Goal: Task Accomplishment & Management: Manage account settings

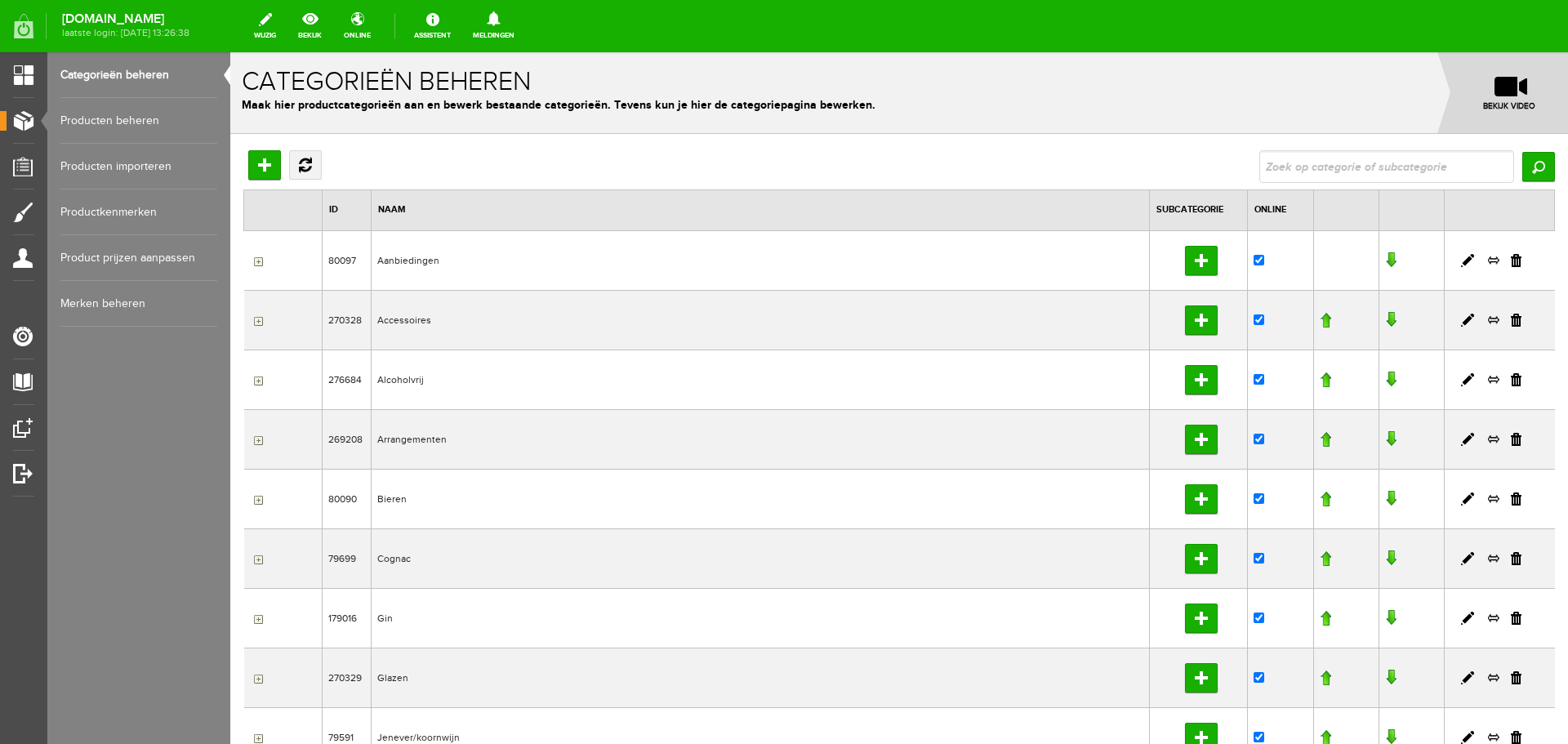
click at [145, 124] on link "Producten beheren" at bounding box center [138, 121] width 156 height 46
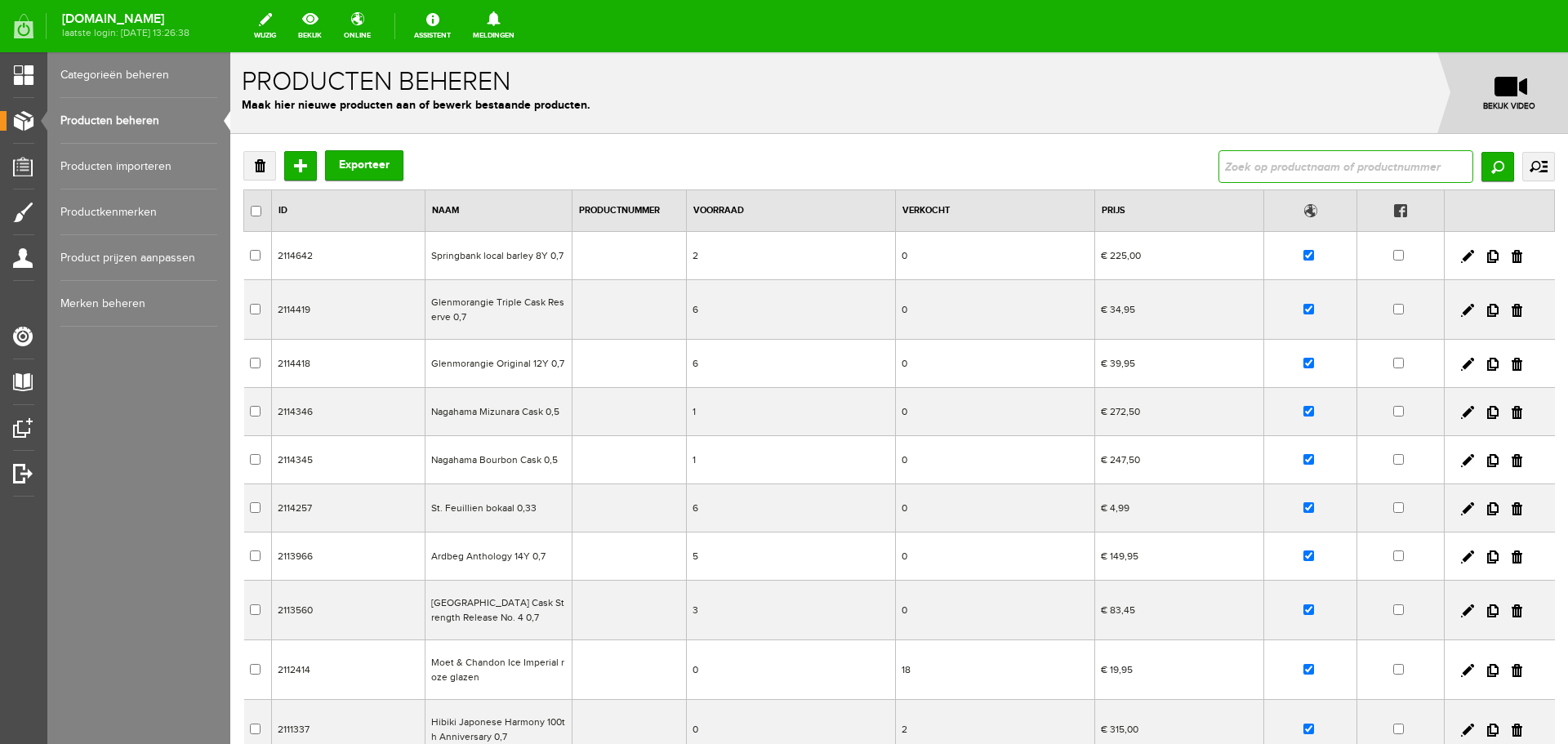
click at [1332, 165] on input "text" at bounding box center [1346, 166] width 255 height 33
type input "pastis 51"
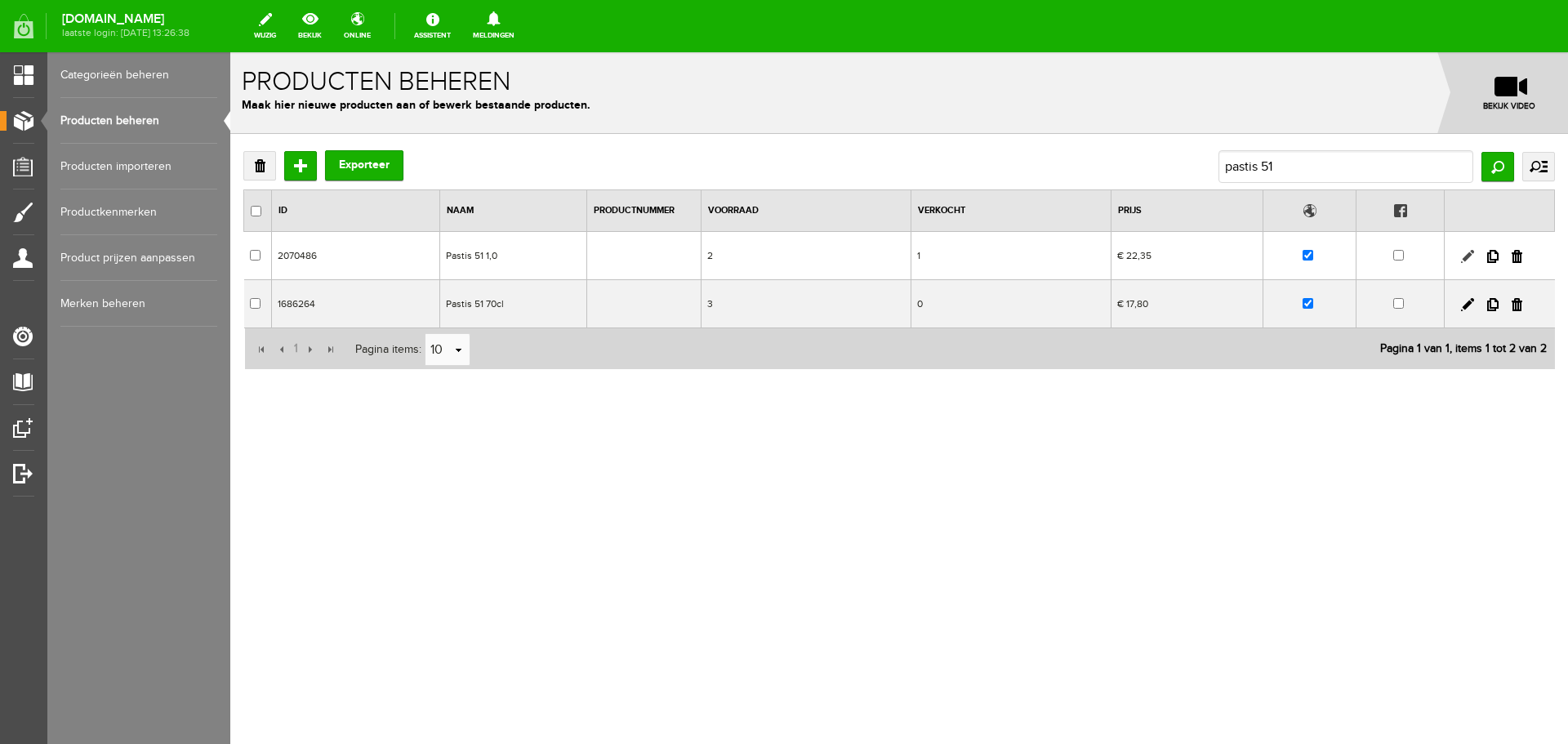
click at [1463, 258] on link at bounding box center [1466, 256] width 13 height 13
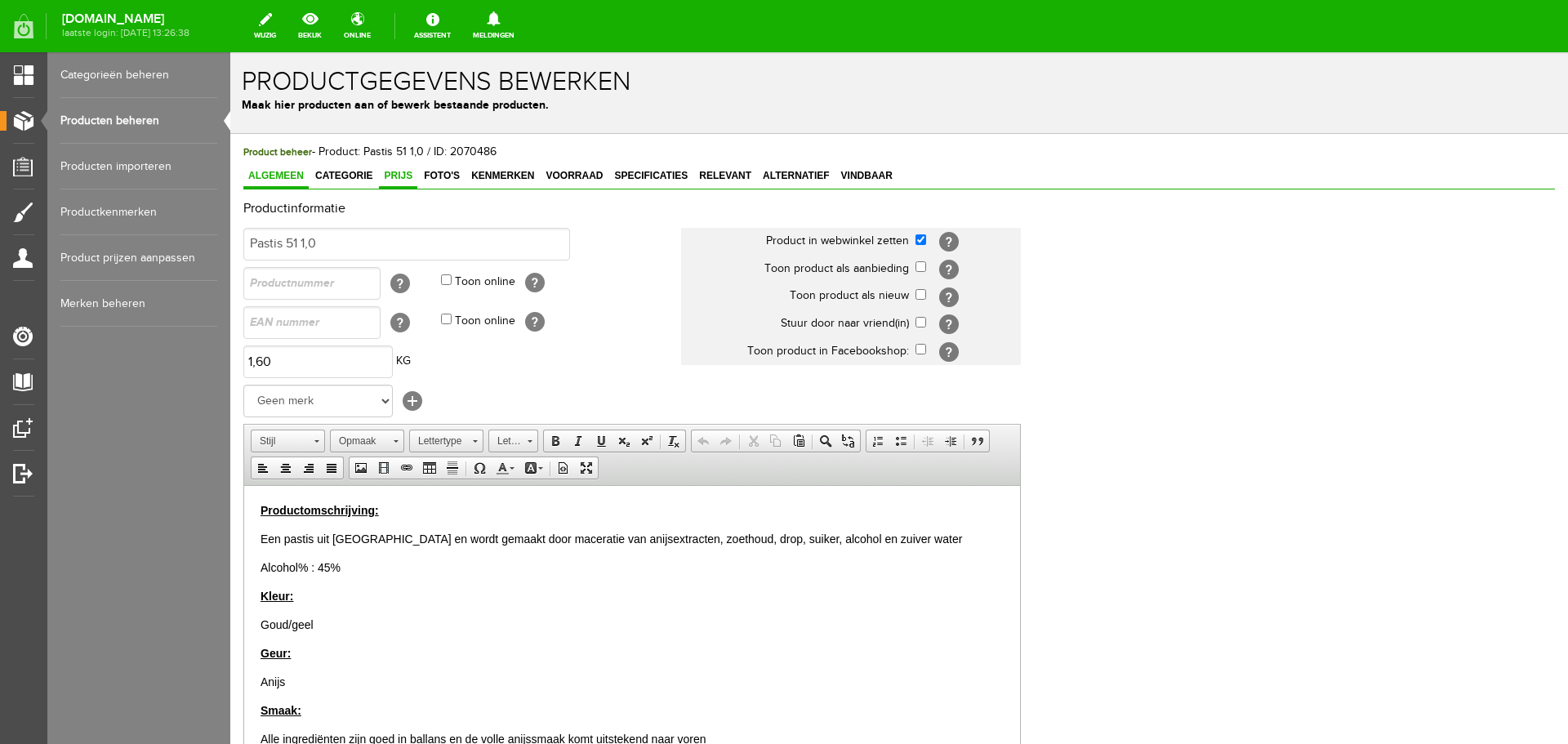
click at [399, 179] on span "Prijs" at bounding box center [398, 175] width 39 height 11
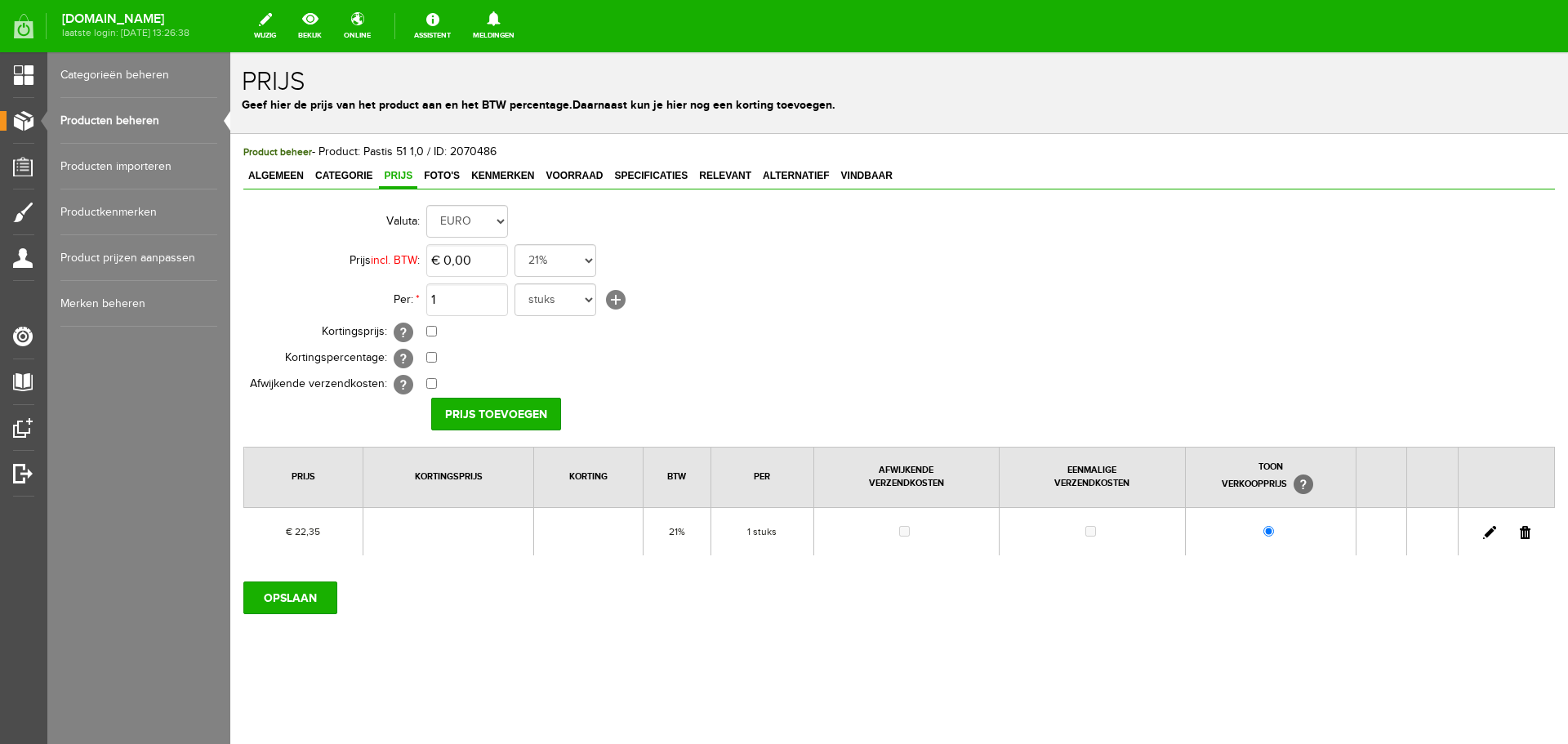
click at [1491, 534] on link at bounding box center [1489, 532] width 13 height 13
click at [497, 270] on input "22,35" at bounding box center [467, 260] width 82 height 33
type input "€ 23,95"
click at [494, 411] on input "[PERSON_NAME]" at bounding box center [490, 413] width 118 height 33
click at [293, 614] on input "OPSLAAN" at bounding box center [290, 598] width 94 height 33
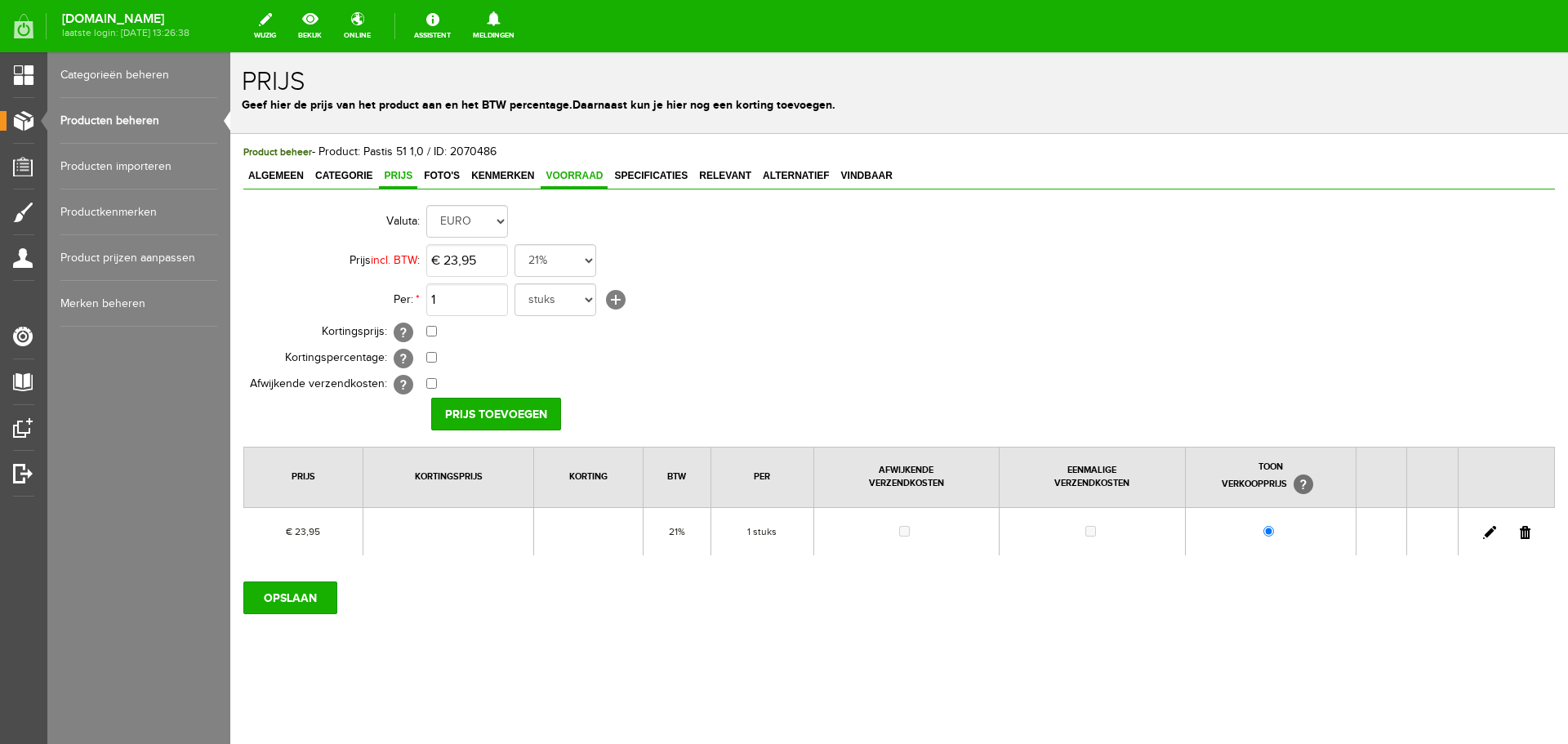
click at [556, 169] on link "Voorraad" at bounding box center [573, 177] width 67 height 24
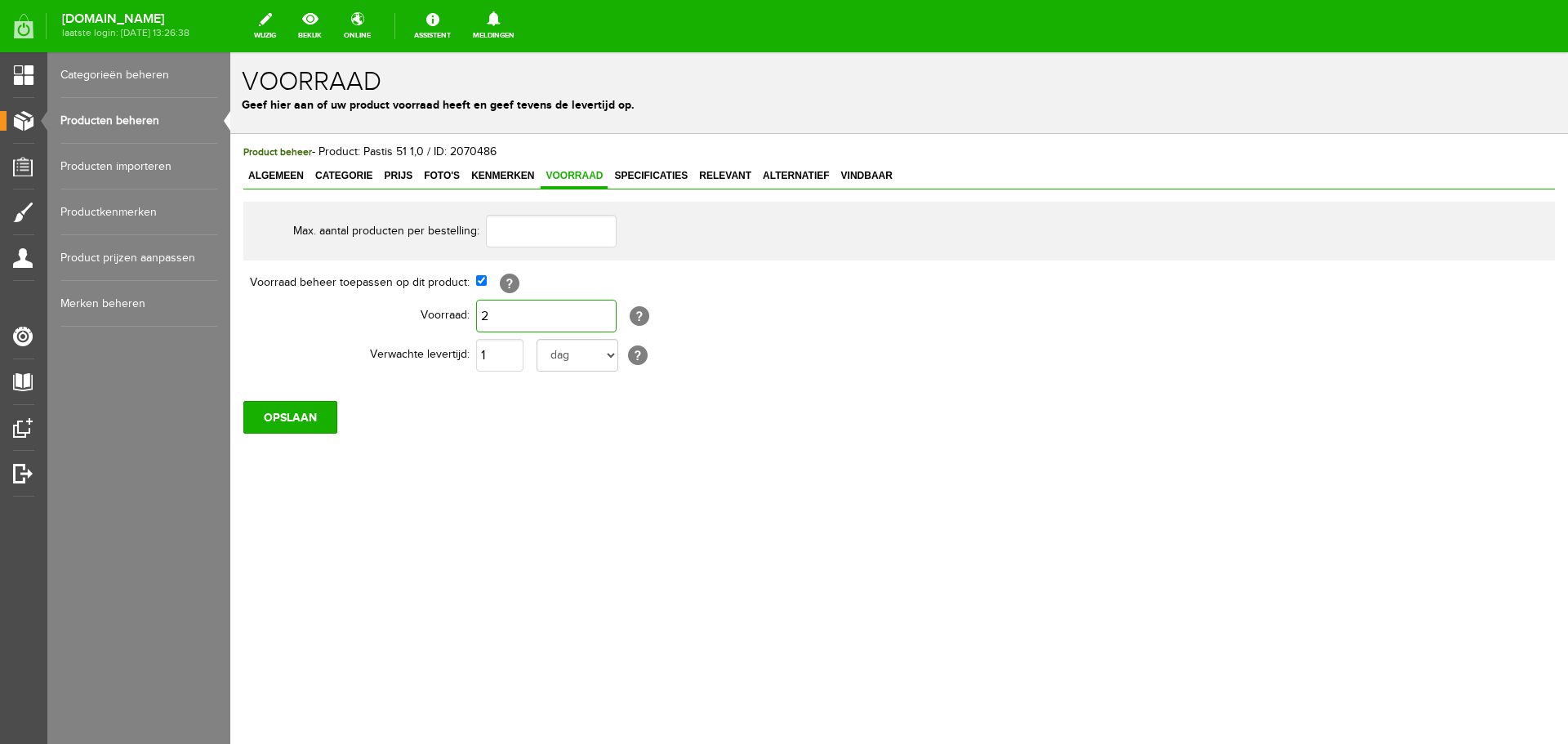
click at [507, 329] on input "2" at bounding box center [546, 316] width 140 height 33
type input "0"
click at [280, 430] on div "Product beheer - Product: Pastis 51 1,0 / ID: 2070486 Algemeen Categorie Prijs …" at bounding box center [899, 345] width 1338 height 420
click at [281, 426] on input "OPSLAAN" at bounding box center [290, 417] width 94 height 33
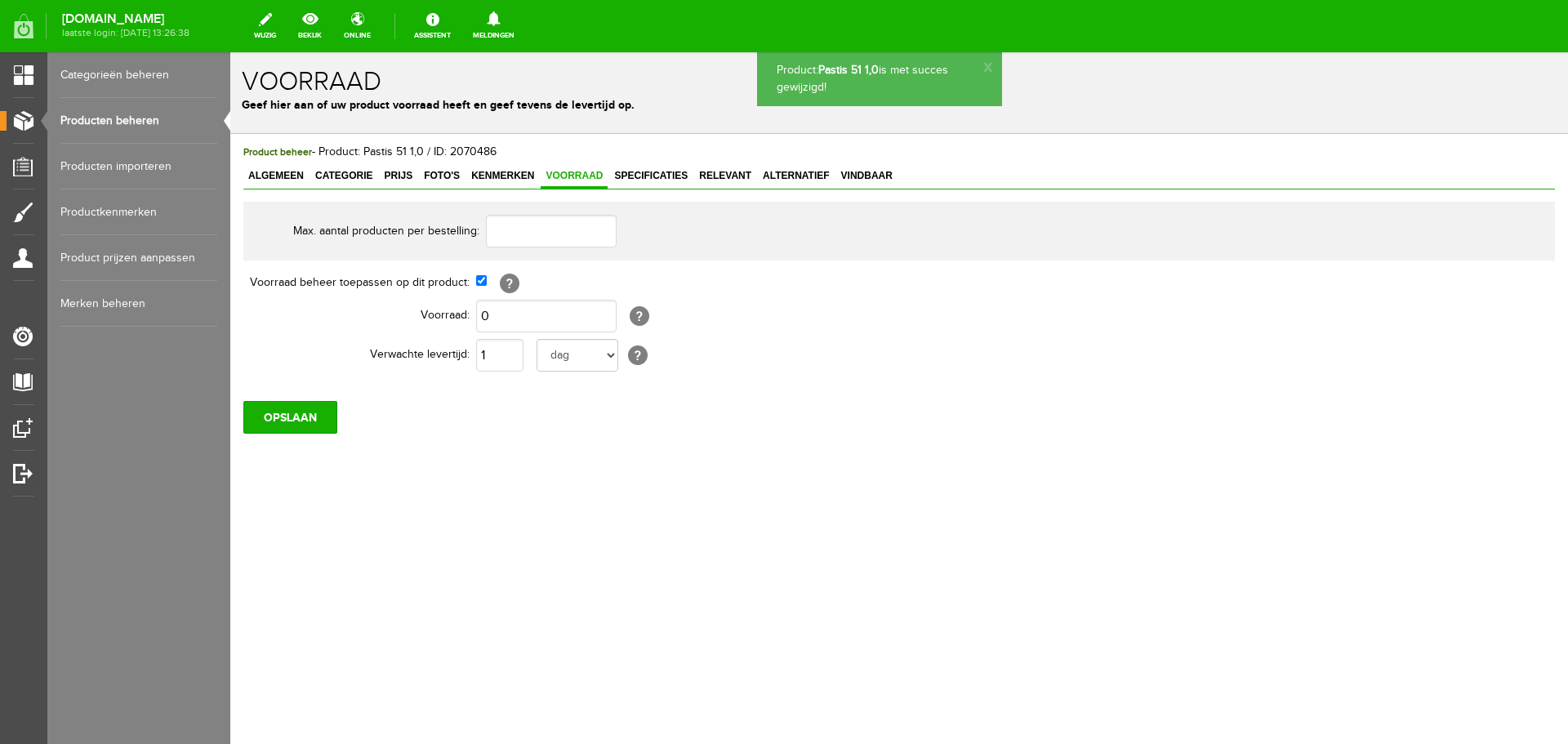
click at [85, 123] on link "Producten beheren" at bounding box center [138, 121] width 156 height 46
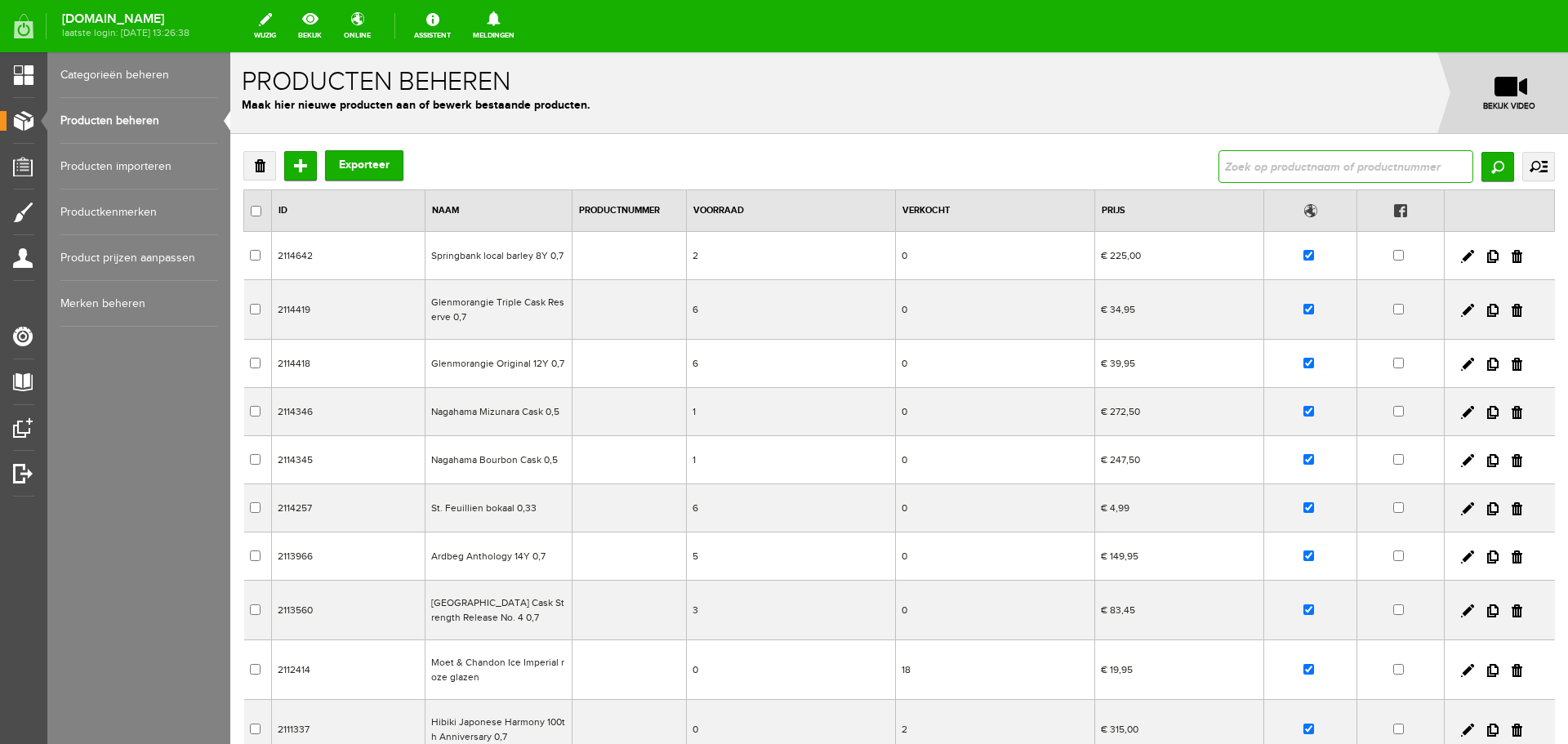
click at [1311, 159] on input "text" at bounding box center [1346, 166] width 255 height 33
type input "pastis 51"
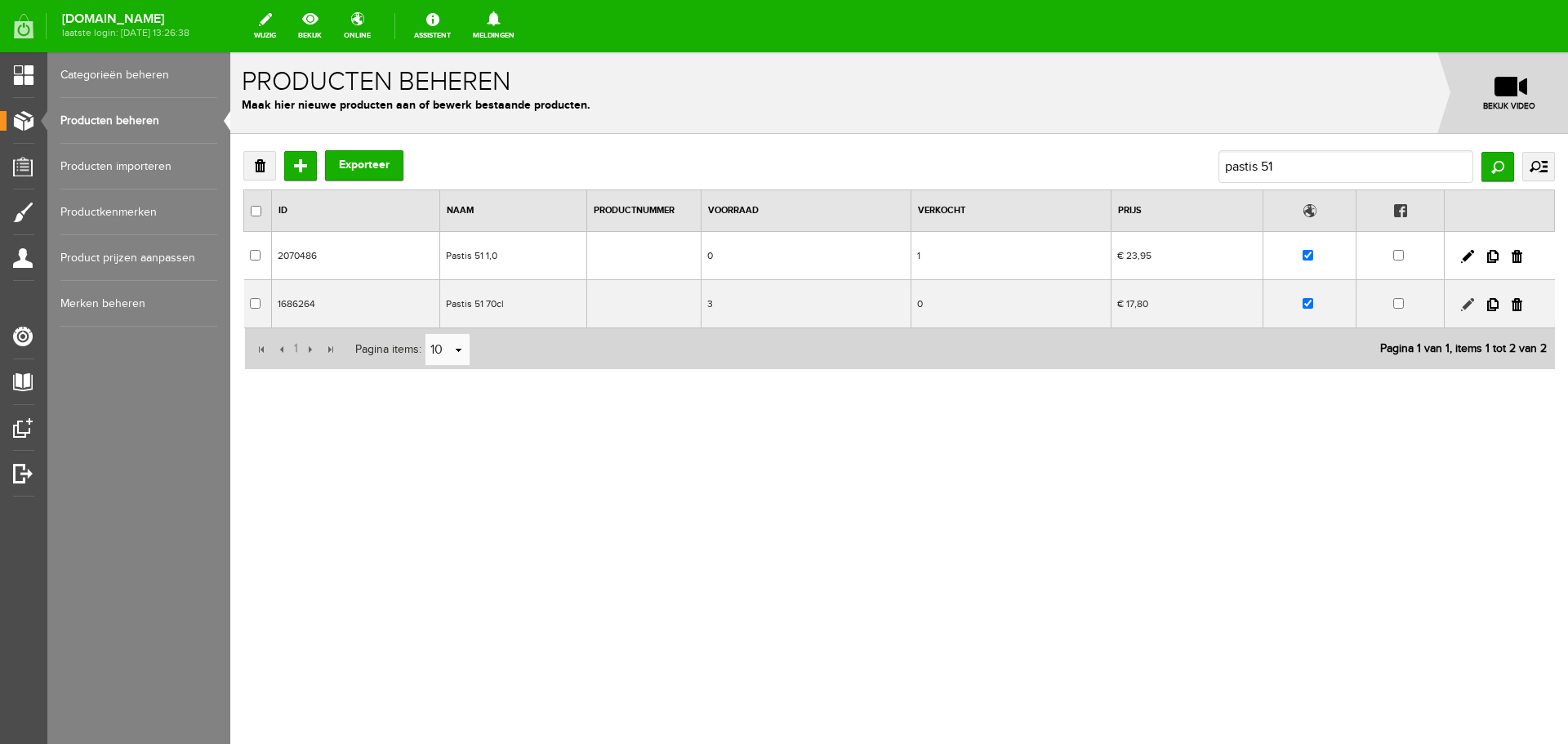
click at [1464, 308] on link at bounding box center [1466, 304] width 13 height 13
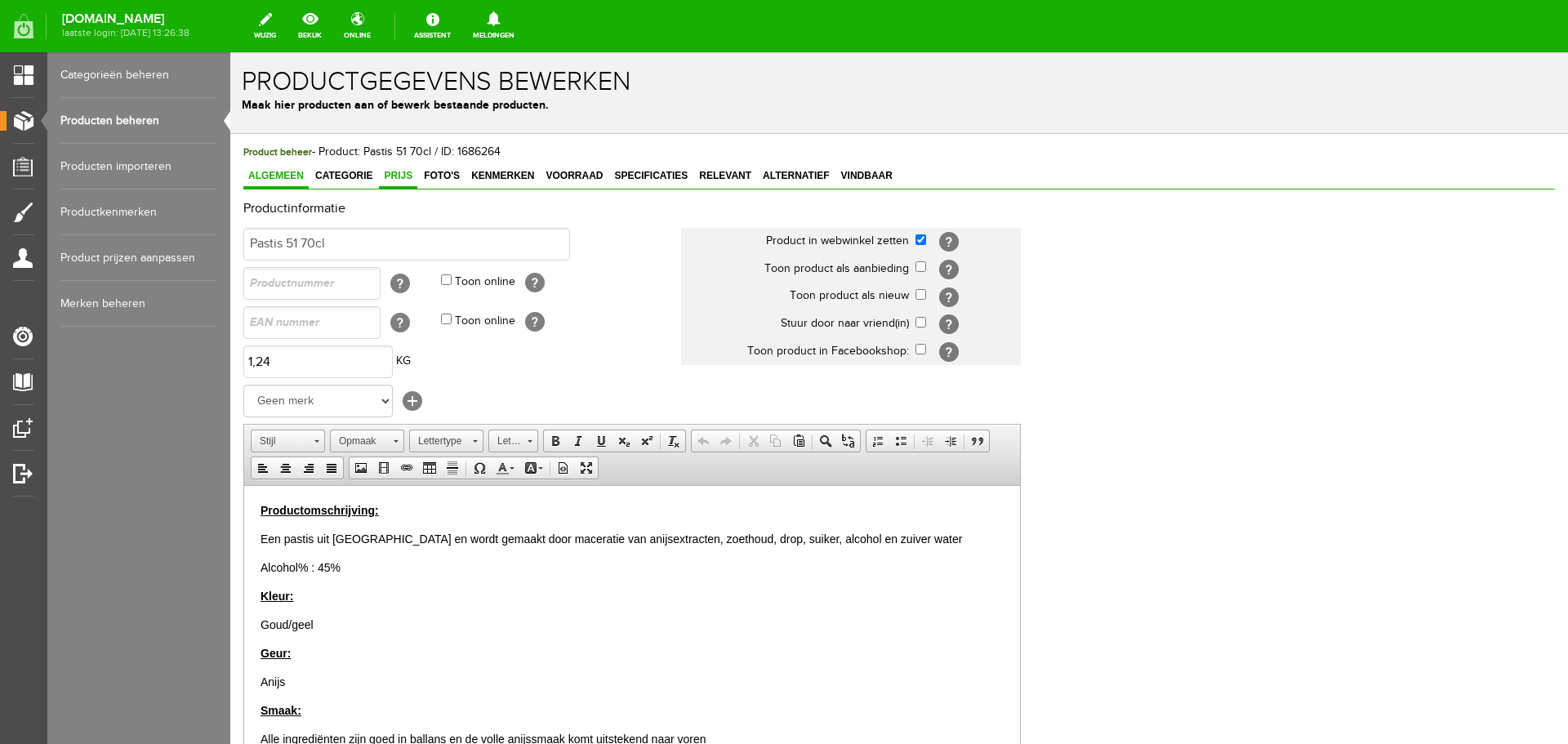
click at [397, 177] on span "Prijs" at bounding box center [398, 175] width 39 height 11
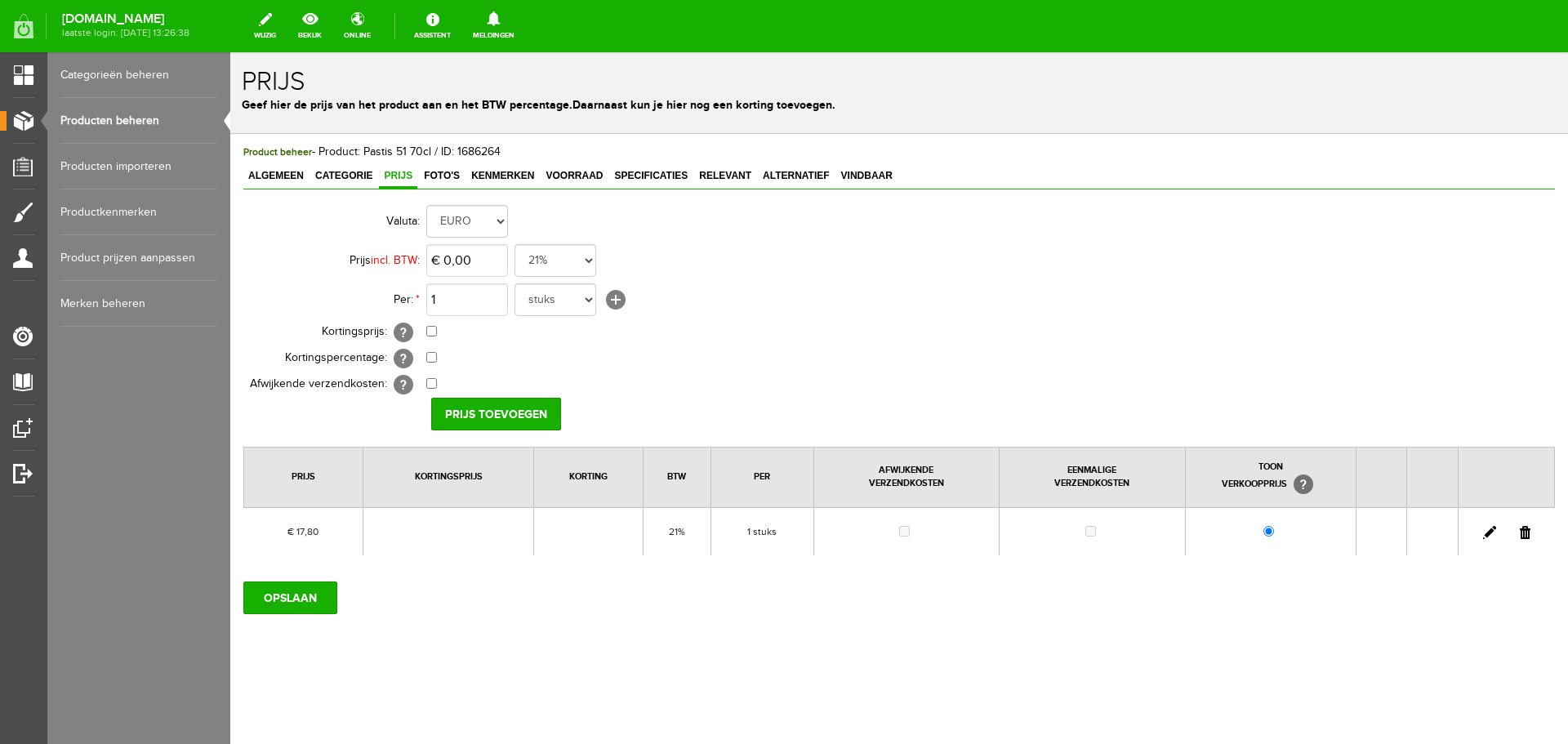
click at [1488, 528] on link at bounding box center [1489, 532] width 13 height 13
click at [487, 261] on input "17,8" at bounding box center [467, 260] width 82 height 33
type input "€ 18,50"
click at [1490, 533] on link at bounding box center [1489, 532] width 13 height 13
click at [488, 263] on input "17,8" at bounding box center [467, 260] width 82 height 33
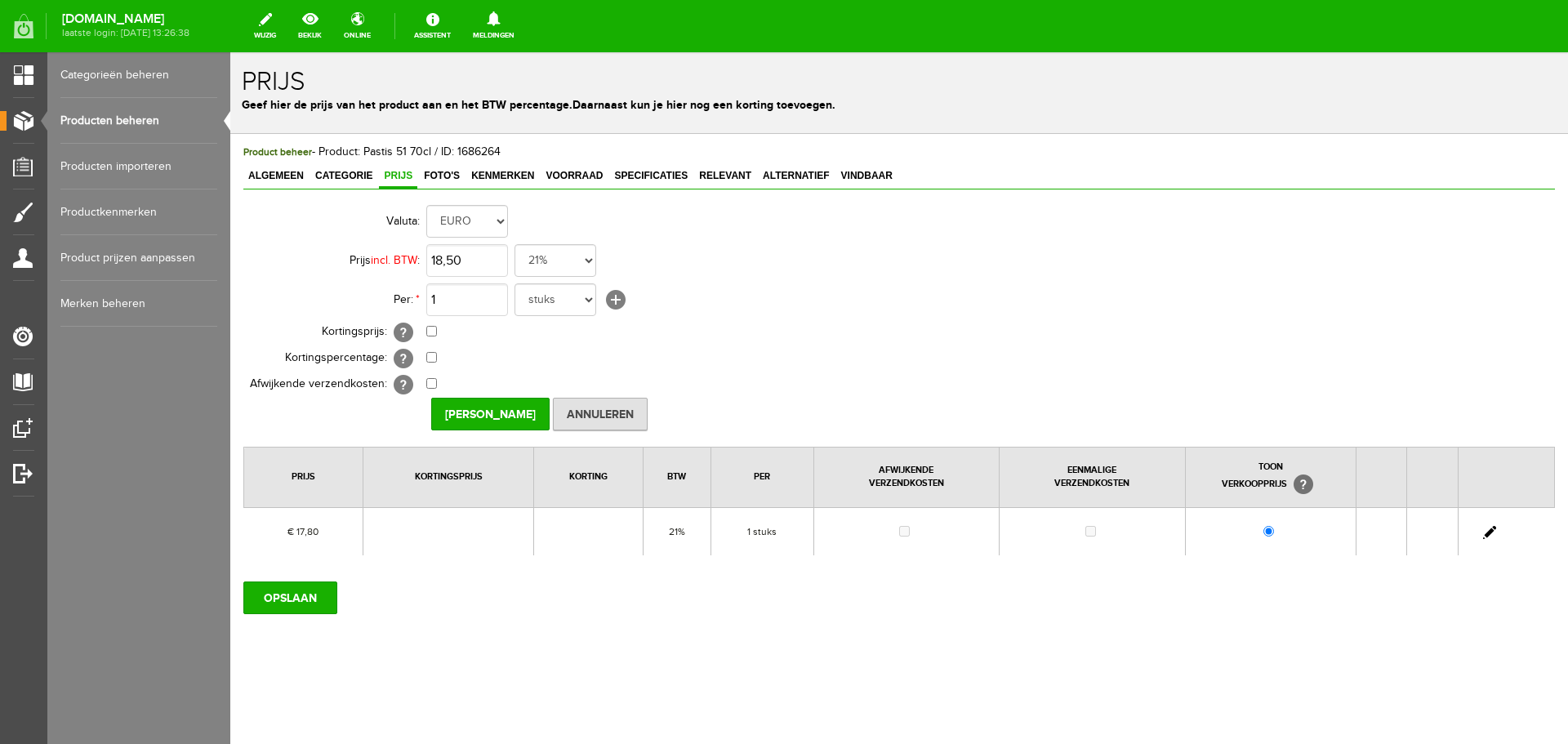
type input "€ 18,50"
drag, startPoint x: 468, startPoint y: 396, endPoint x: 473, endPoint y: 405, distance: 10.3
click at [470, 397] on div "Valuta: EURO Prijs incl. BTW : € 18,50 21% 19% 18% 9% 6% 0% Per: * 1 stuks [+] …" at bounding box center [898, 378] width 1311 height 354
click at [474, 405] on input "[PERSON_NAME]" at bounding box center [490, 413] width 118 height 33
click at [314, 596] on input "OPSLAAN" at bounding box center [290, 598] width 94 height 33
